Goal: Information Seeking & Learning: Learn about a topic

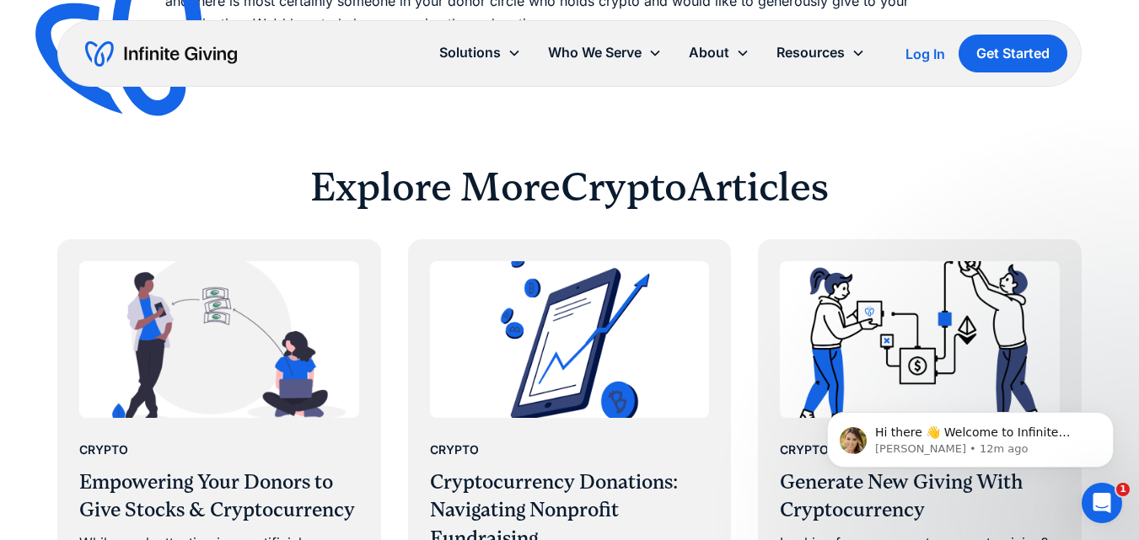
scroll to position [3120, 0]
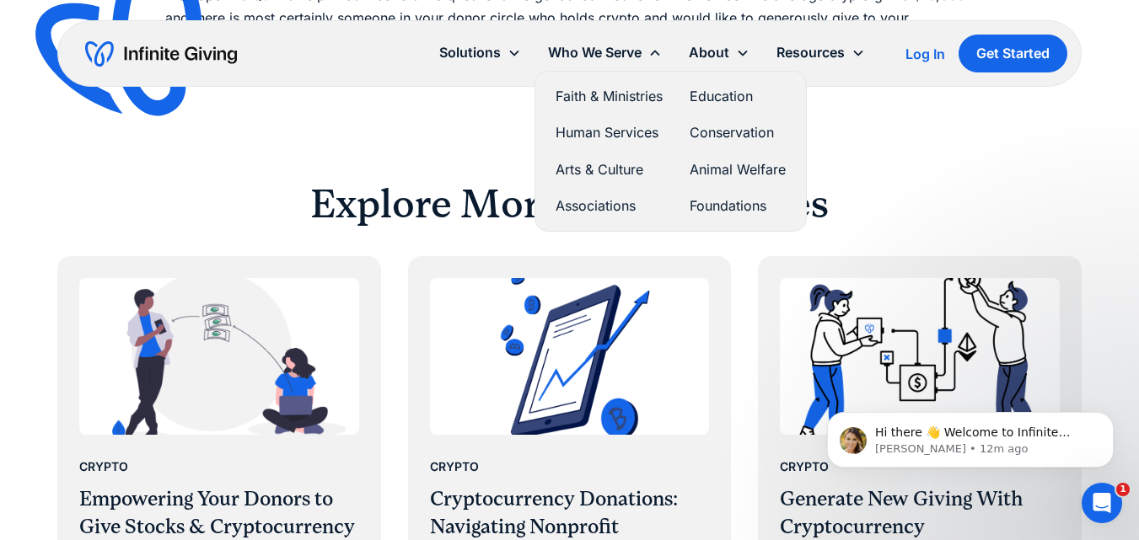
click at [720, 202] on link "Foundations" at bounding box center [738, 206] width 96 height 23
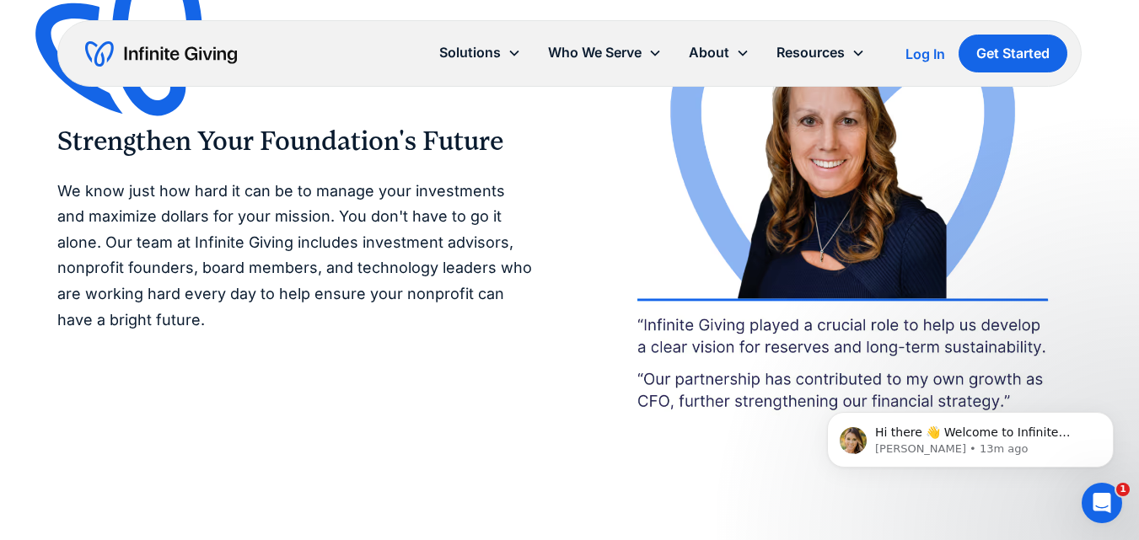
scroll to position [2951, 0]
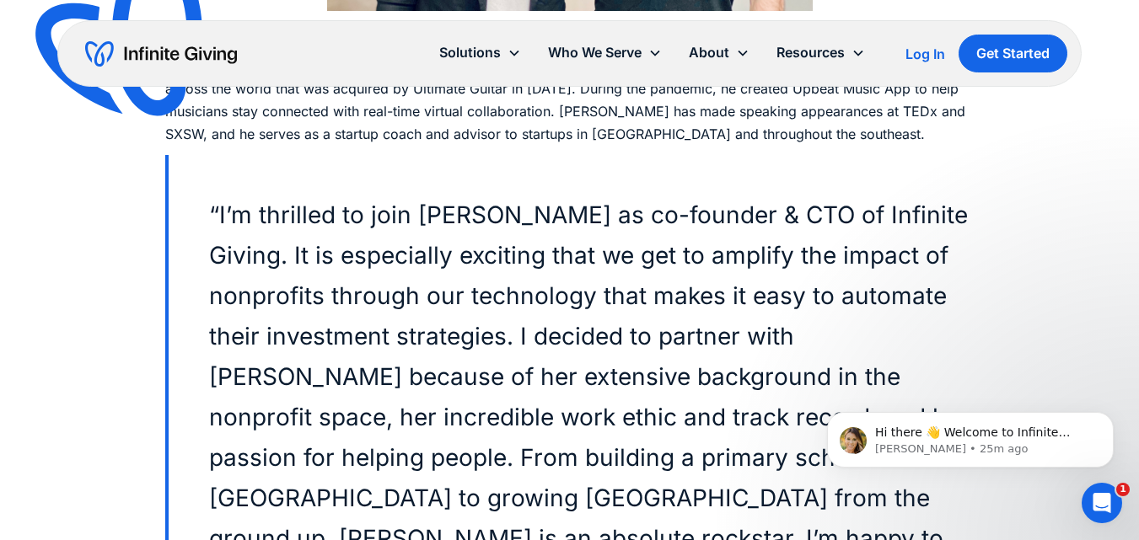
scroll to position [3553, 0]
